Goal: Transaction & Acquisition: Order Labs

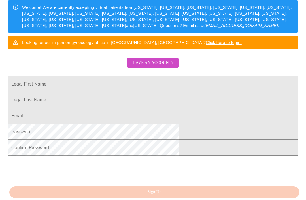
click at [171, 68] on button "Have an account?" at bounding box center [153, 63] width 52 height 10
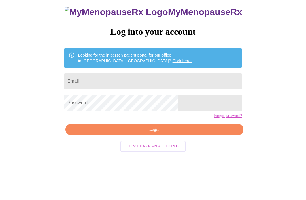
scroll to position [6, 0]
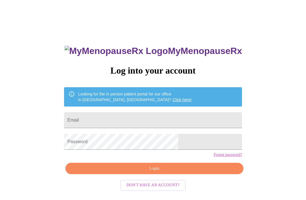
click at [188, 124] on input "Email" at bounding box center [153, 120] width 178 height 16
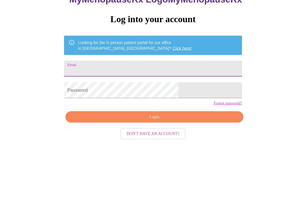
type input "deb@thefroglady.com"
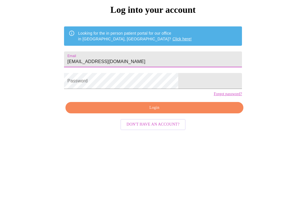
type input "deb@thefroglady.com"
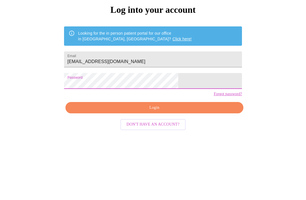
scroll to position [24, 0]
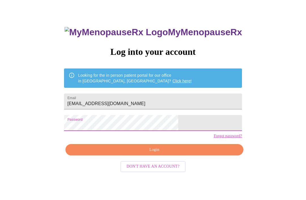
click at [192, 153] on span "Login" at bounding box center [154, 149] width 165 height 7
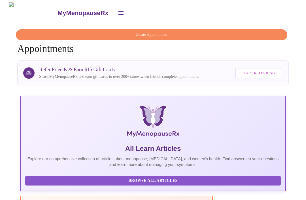
click at [118, 13] on icon "open drawer" at bounding box center [121, 13] width 7 height 7
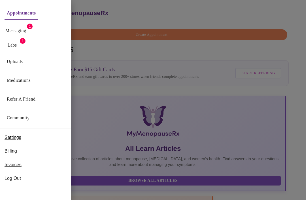
click at [15, 43] on link "Labs" at bounding box center [12, 45] width 9 height 8
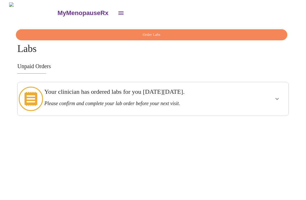
click at [279, 98] on icon "show more" at bounding box center [277, 99] width 3 height 2
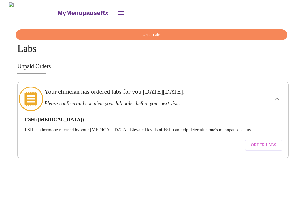
click at [276, 142] on span "Order Labs" at bounding box center [263, 145] width 25 height 7
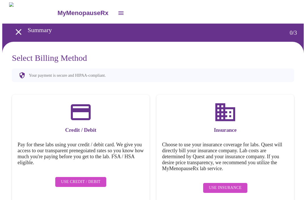
click at [118, 14] on icon "open drawer" at bounding box center [121, 13] width 7 height 7
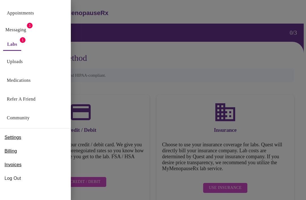
click at [15, 47] on link "Labs" at bounding box center [12, 44] width 10 height 8
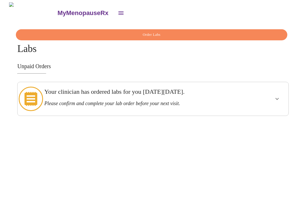
click at [277, 100] on button "show more" at bounding box center [278, 99] width 14 height 14
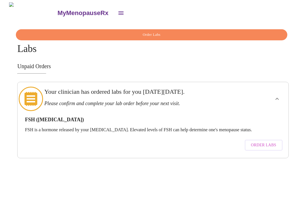
click at [268, 142] on span "Order Labs" at bounding box center [263, 145] width 25 height 7
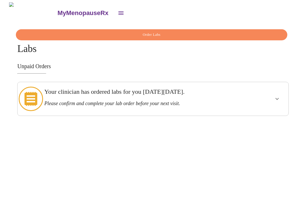
click at [275, 97] on button "show more" at bounding box center [278, 99] width 14 height 14
